Goal: Check status: Check status

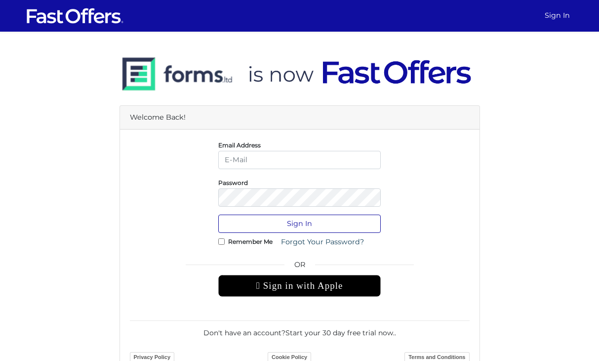
type input "christian@property.ca"
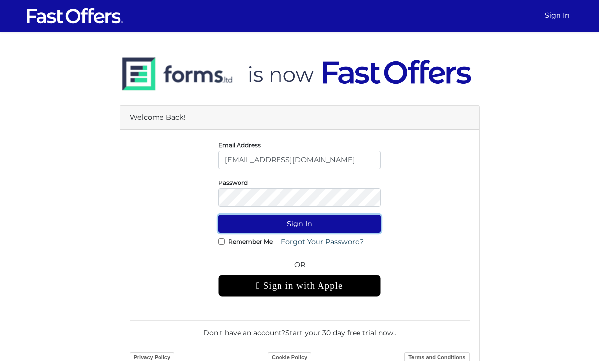
click at [247, 219] on button "Sign In" at bounding box center [299, 223] width 163 height 18
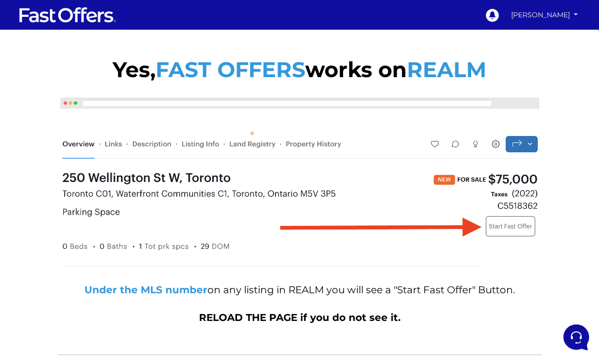
click at [537, 13] on link "[PERSON_NAME]" at bounding box center [545, 14] width 74 height 17
click at [532, 36] on link "My Offers" at bounding box center [547, 34] width 68 height 13
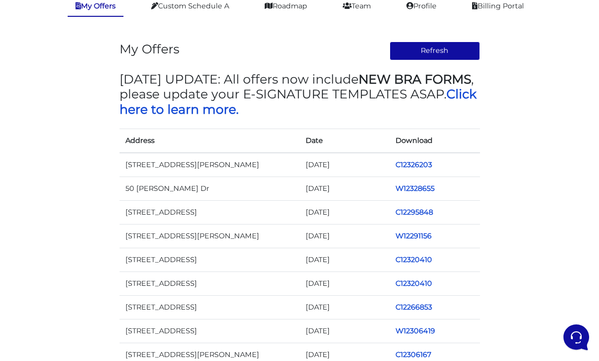
scroll to position [49, 0]
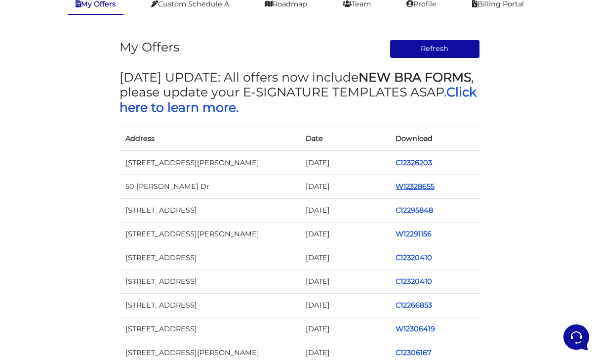
click at [424, 186] on link "W12328655" at bounding box center [415, 186] width 39 height 9
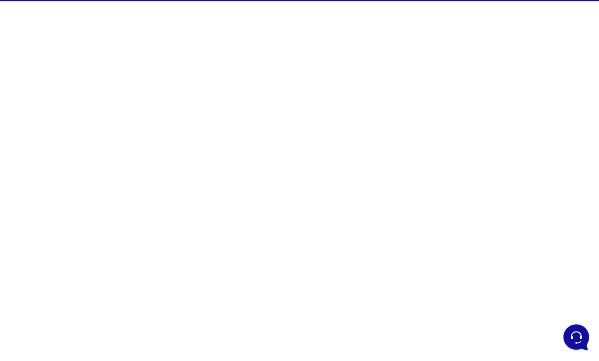
scroll to position [66, 0]
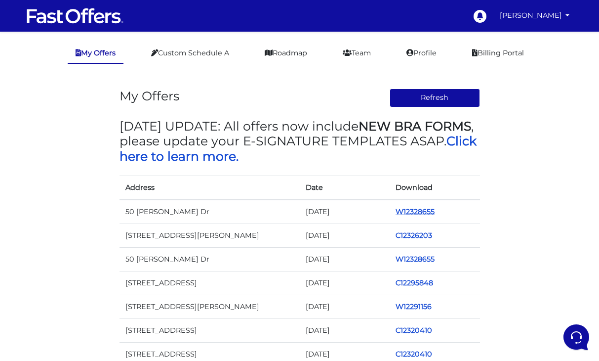
click at [426, 208] on link "W12328655" at bounding box center [415, 211] width 39 height 9
